Goal: Navigation & Orientation: Find specific page/section

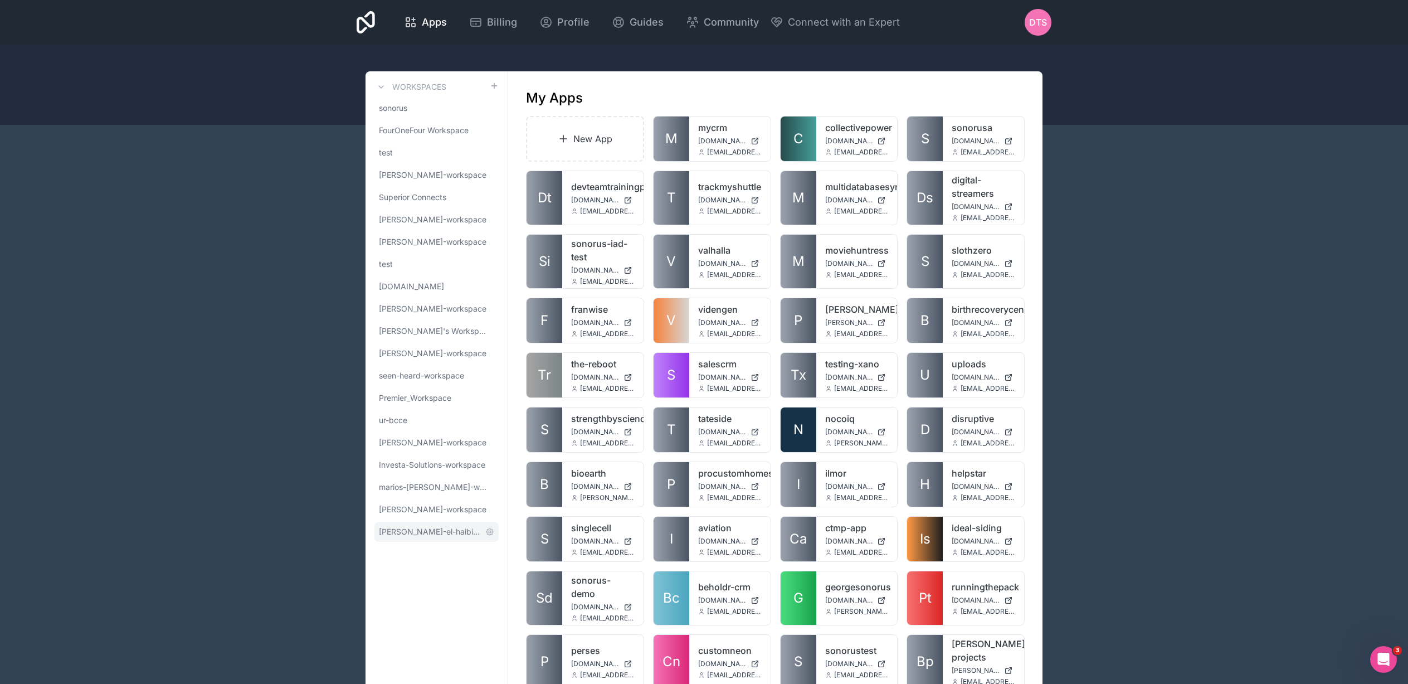
click at [412, 528] on span "[PERSON_NAME]-el-haibi-workspace" at bounding box center [430, 531] width 102 height 11
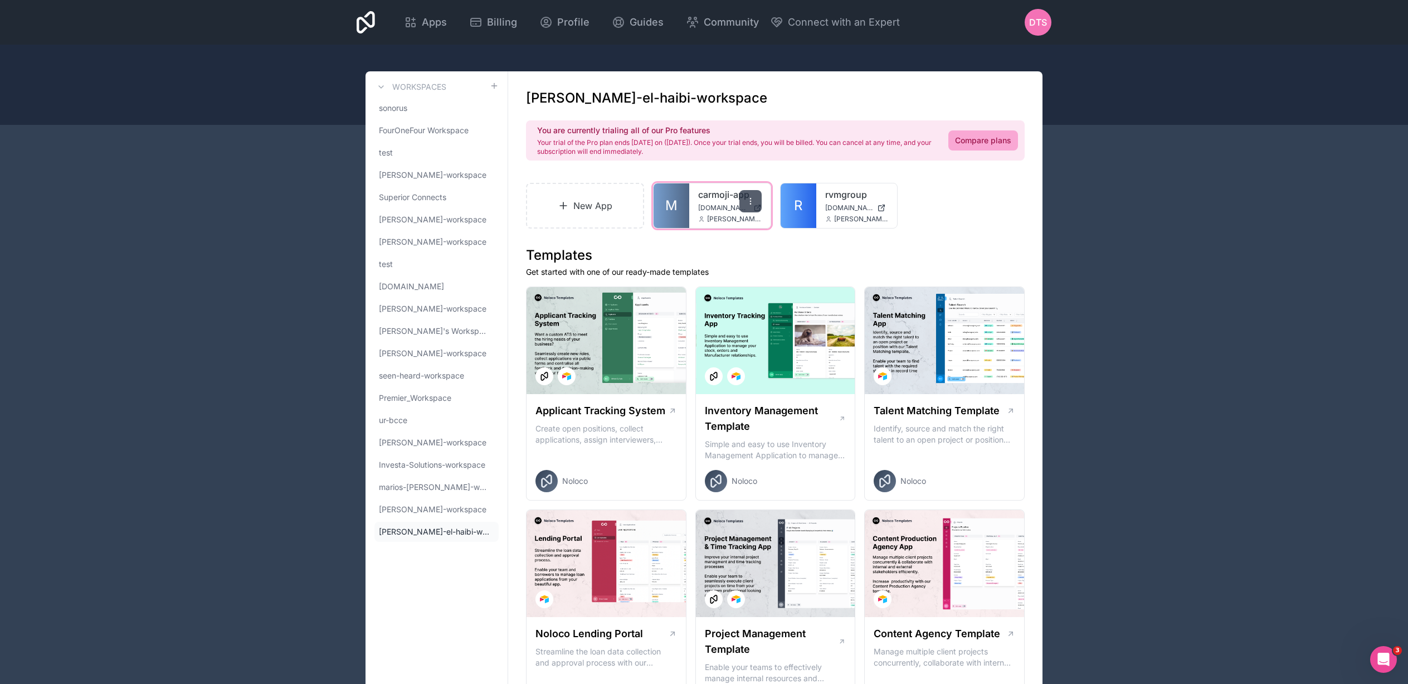
click at [759, 206] on div at bounding box center [751, 201] width 22 height 22
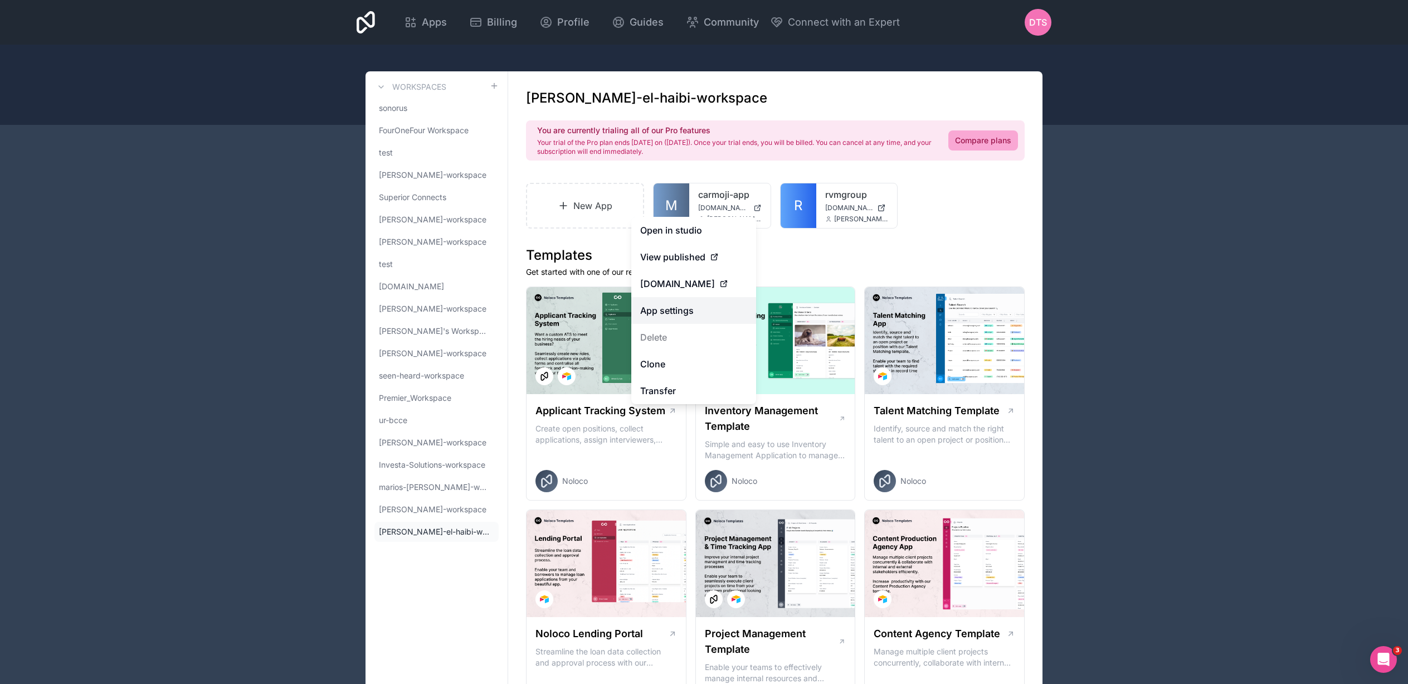
click at [678, 307] on link "App settings" at bounding box center [693, 310] width 125 height 27
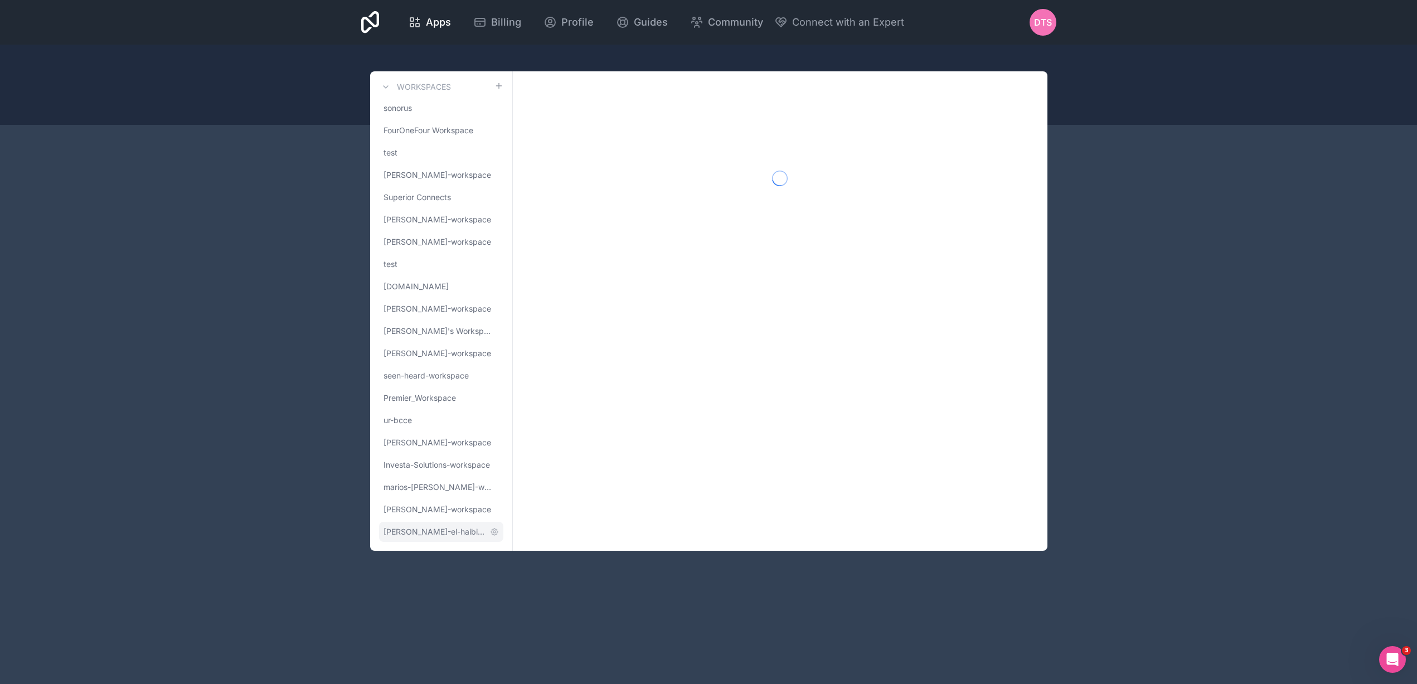
click at [400, 526] on span "[PERSON_NAME]-el-haibi-workspace" at bounding box center [434, 531] width 102 height 11
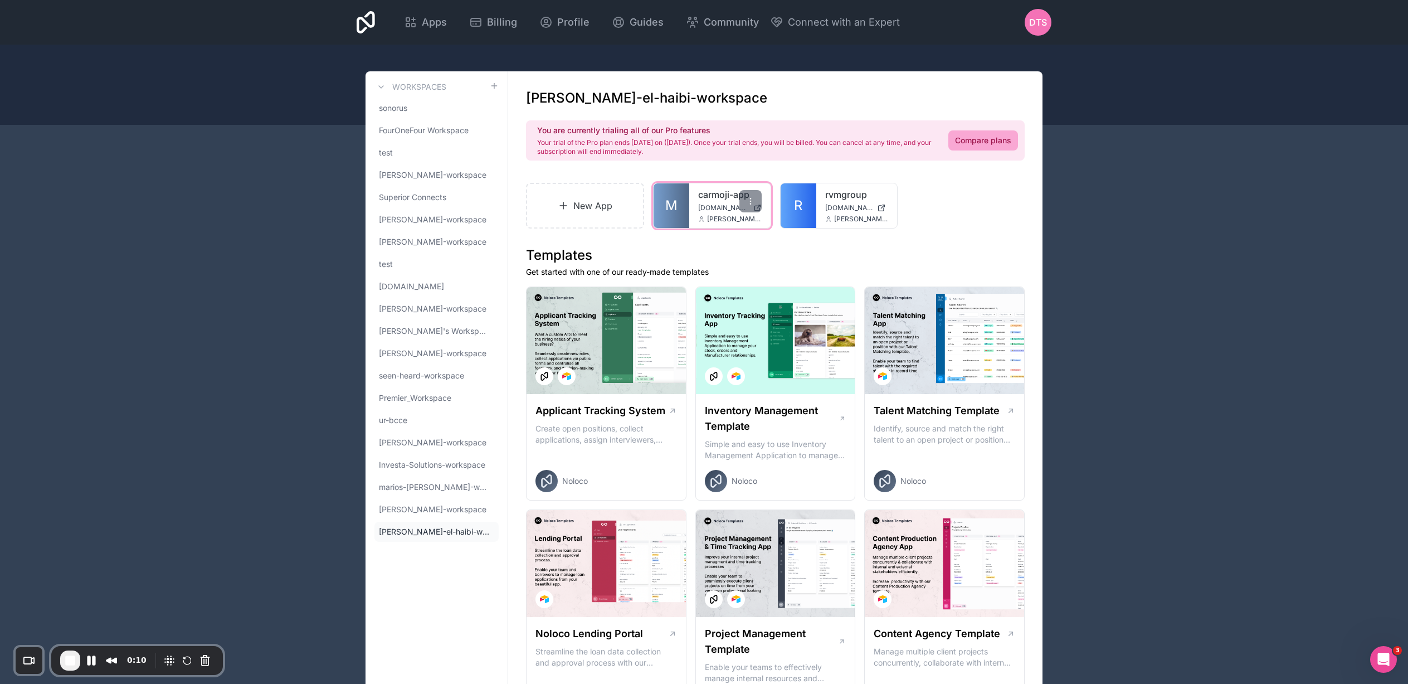
click at [713, 205] on span "[DOMAIN_NAME]" at bounding box center [723, 207] width 51 height 9
click at [410, 109] on link "sonorus" at bounding box center [437, 108] width 124 height 20
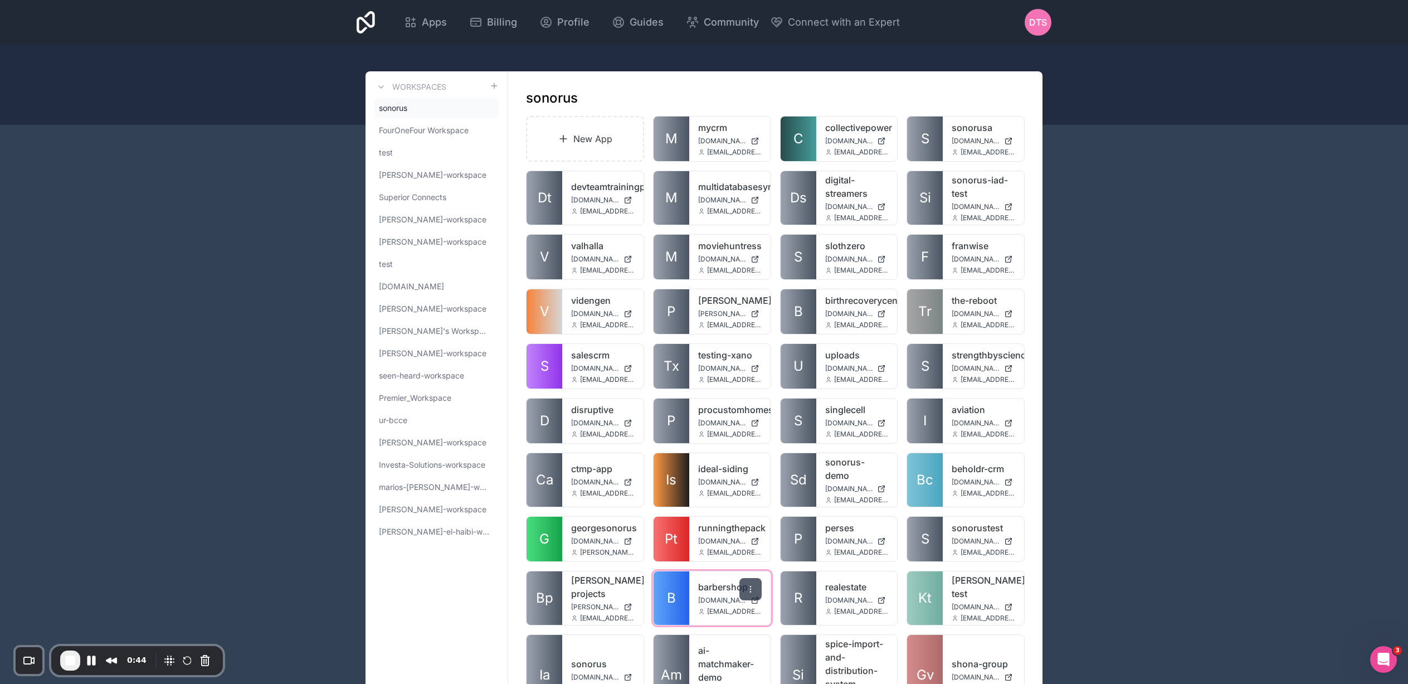
click at [753, 585] on icon at bounding box center [750, 589] width 9 height 9
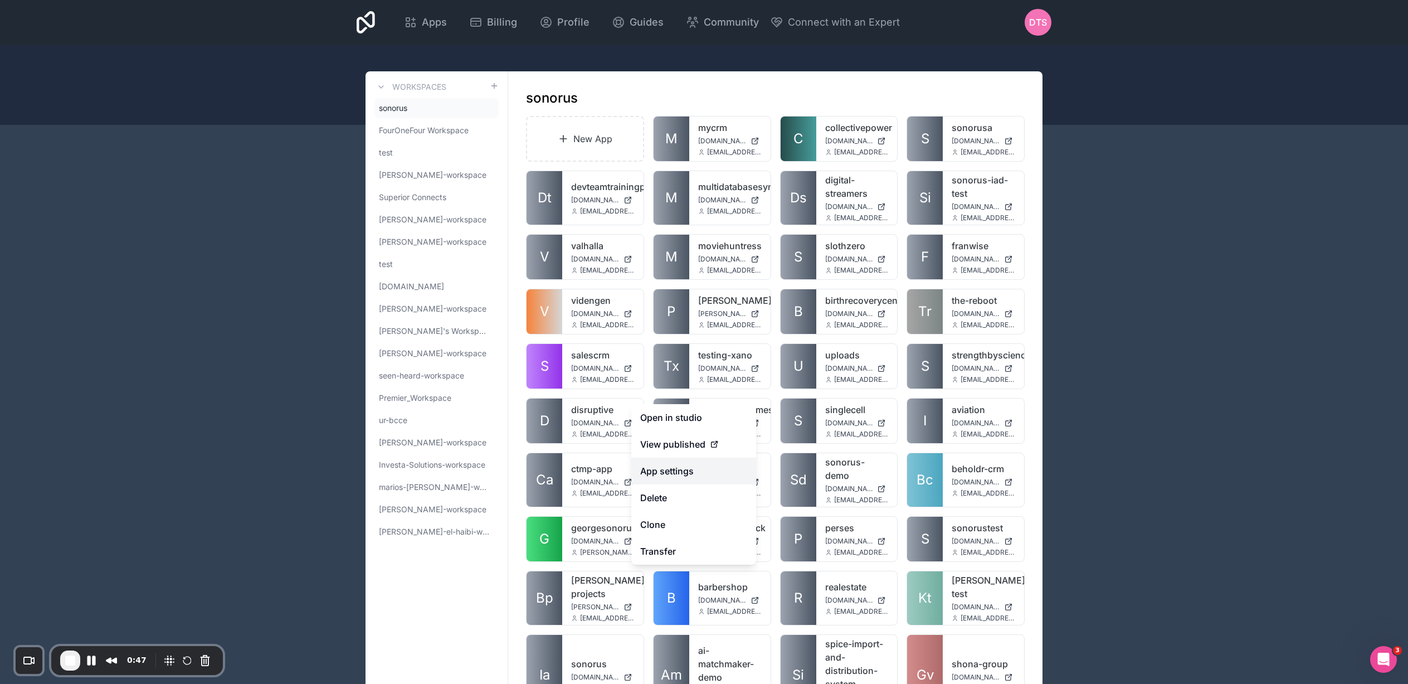
click at [672, 472] on link "App settings" at bounding box center [693, 471] width 125 height 27
